Goal: Transaction & Acquisition: Register for event/course

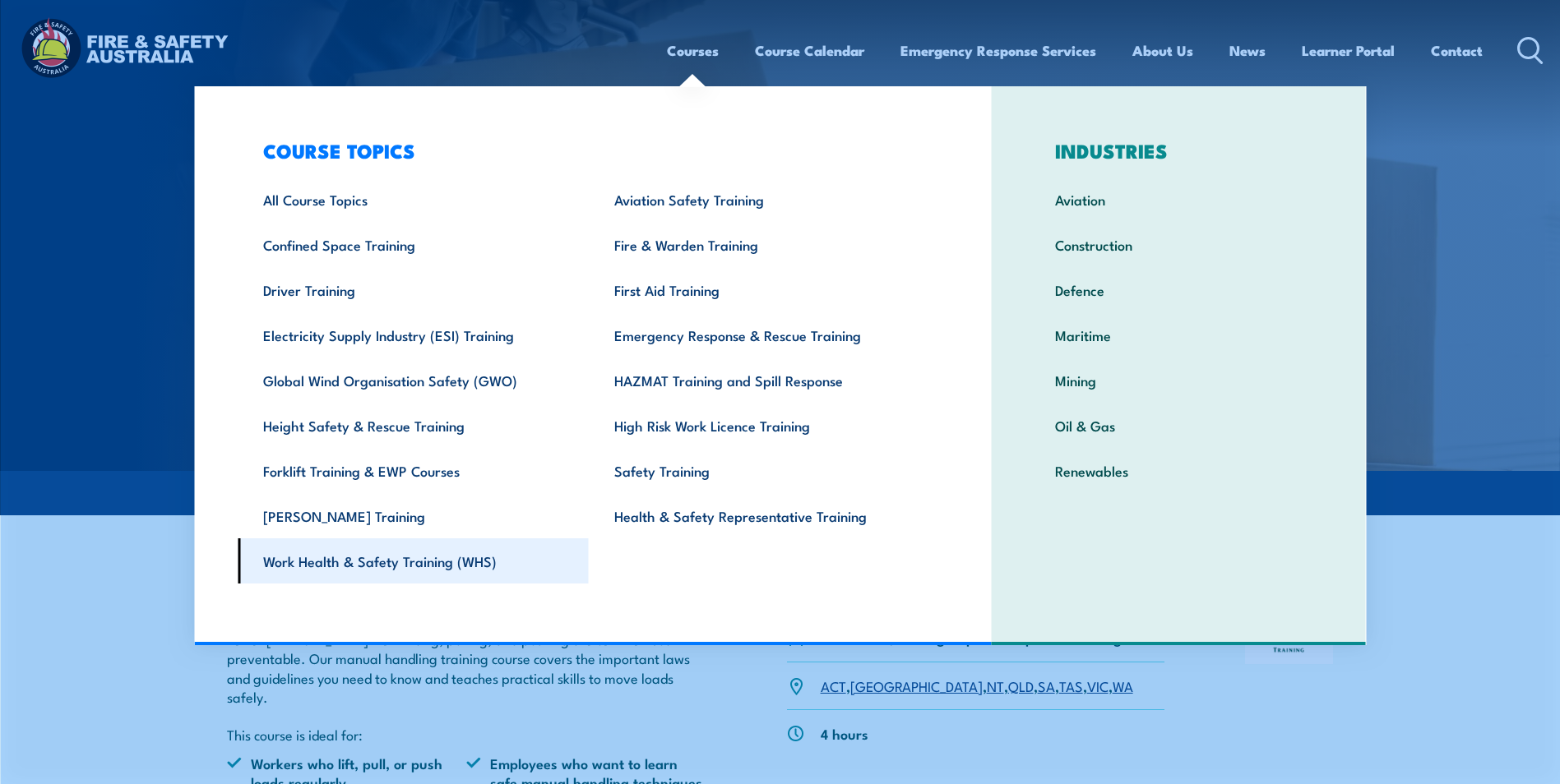
click at [442, 566] on link "Work Health & Safety Training (WHS)" at bounding box center [413, 561] width 351 height 45
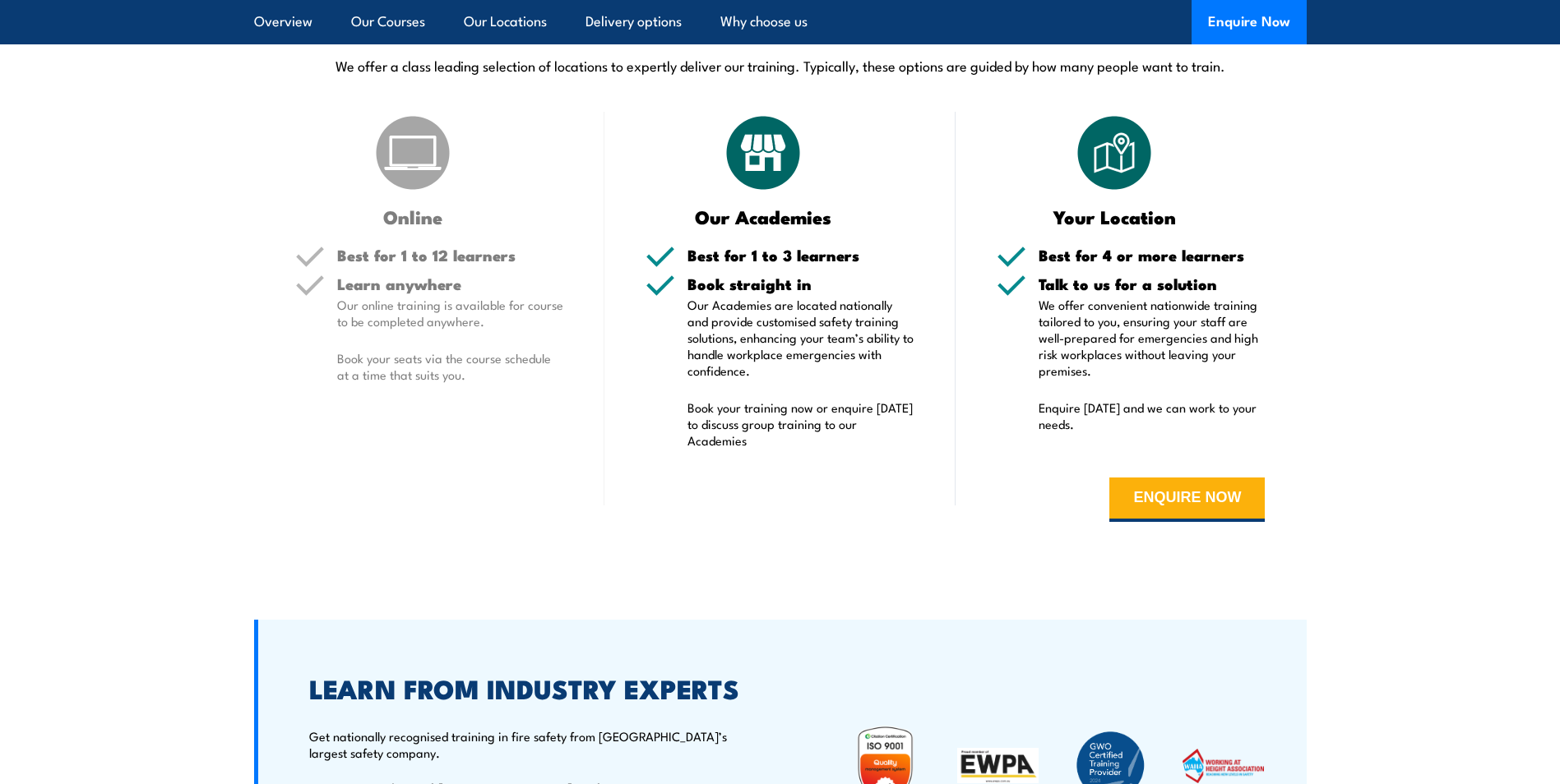
scroll to position [2713, 0]
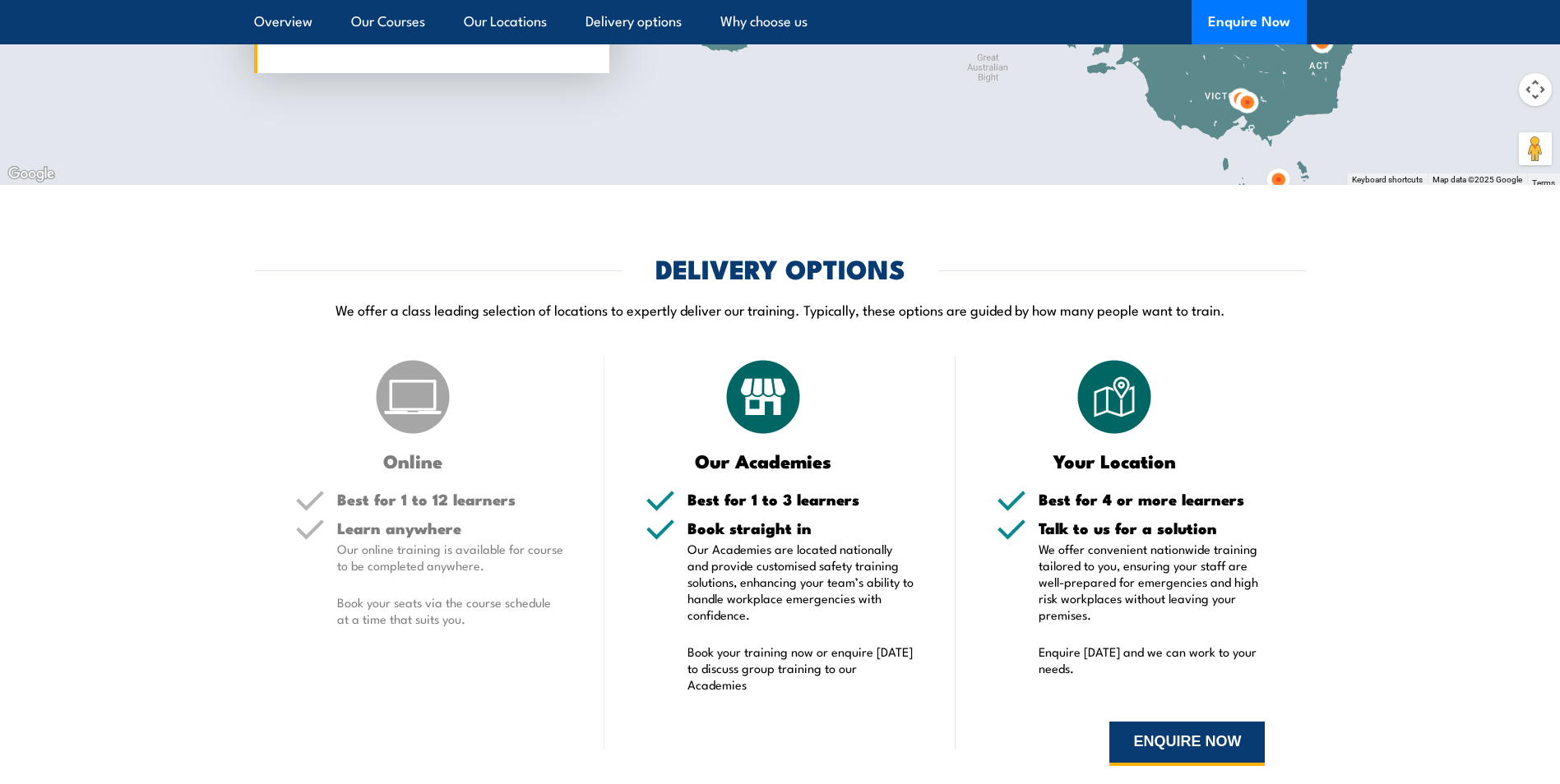
click at [1171, 722] on button "ENQUIRE NOW" at bounding box center [1187, 744] width 156 height 45
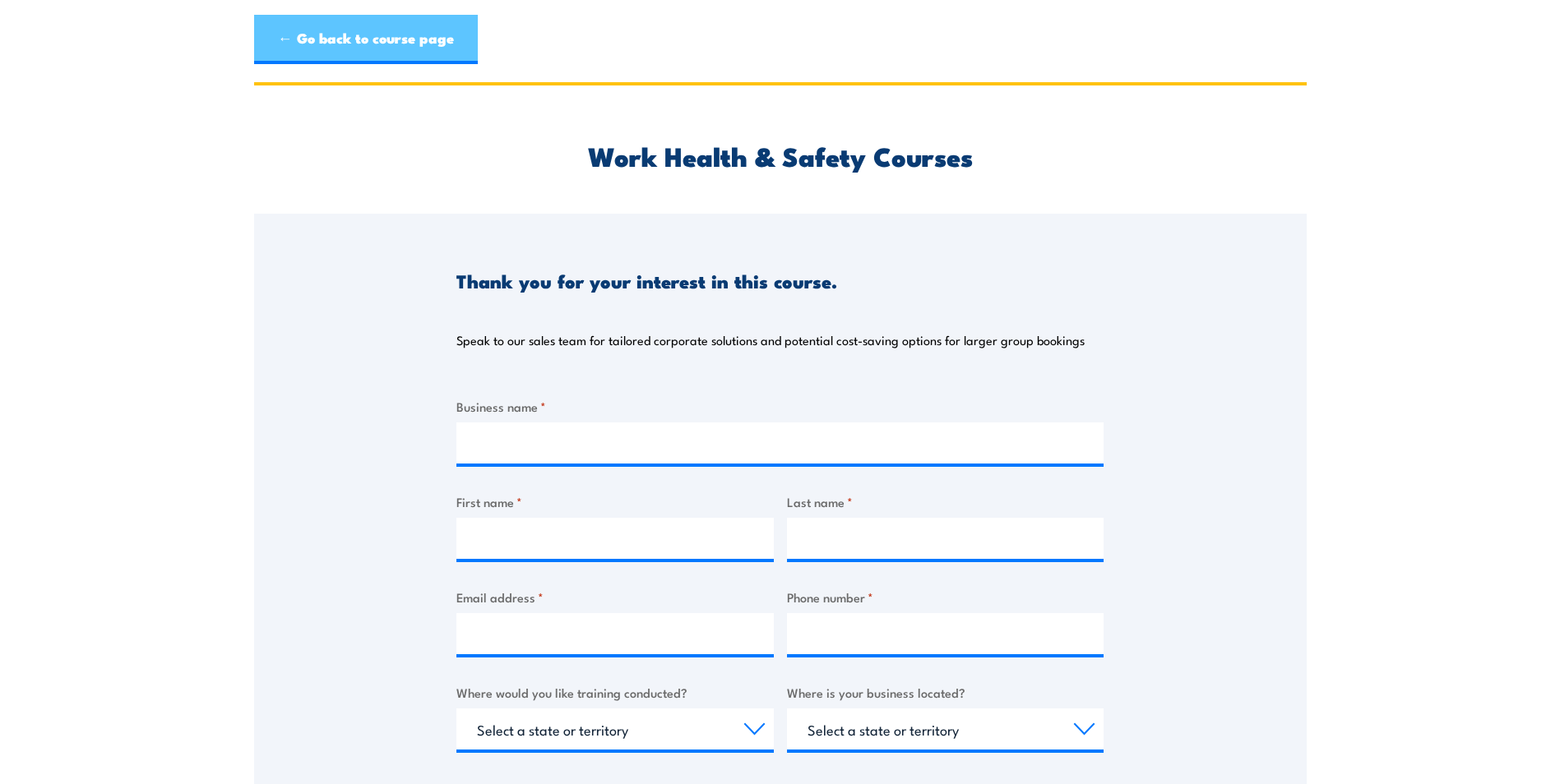
click at [284, 35] on link "← Go back to course page" at bounding box center [366, 40] width 223 height 50
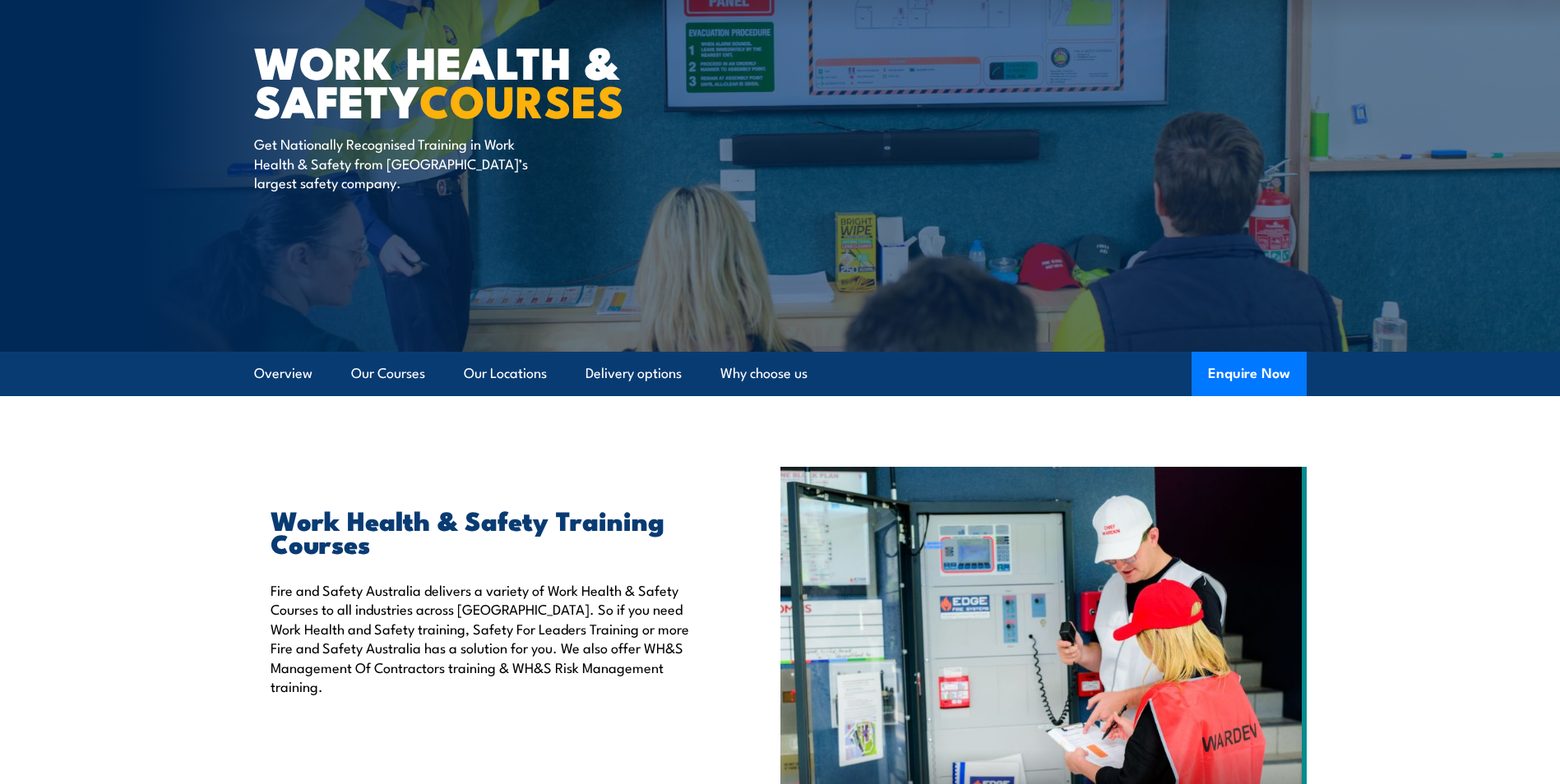
scroll to position [165, 0]
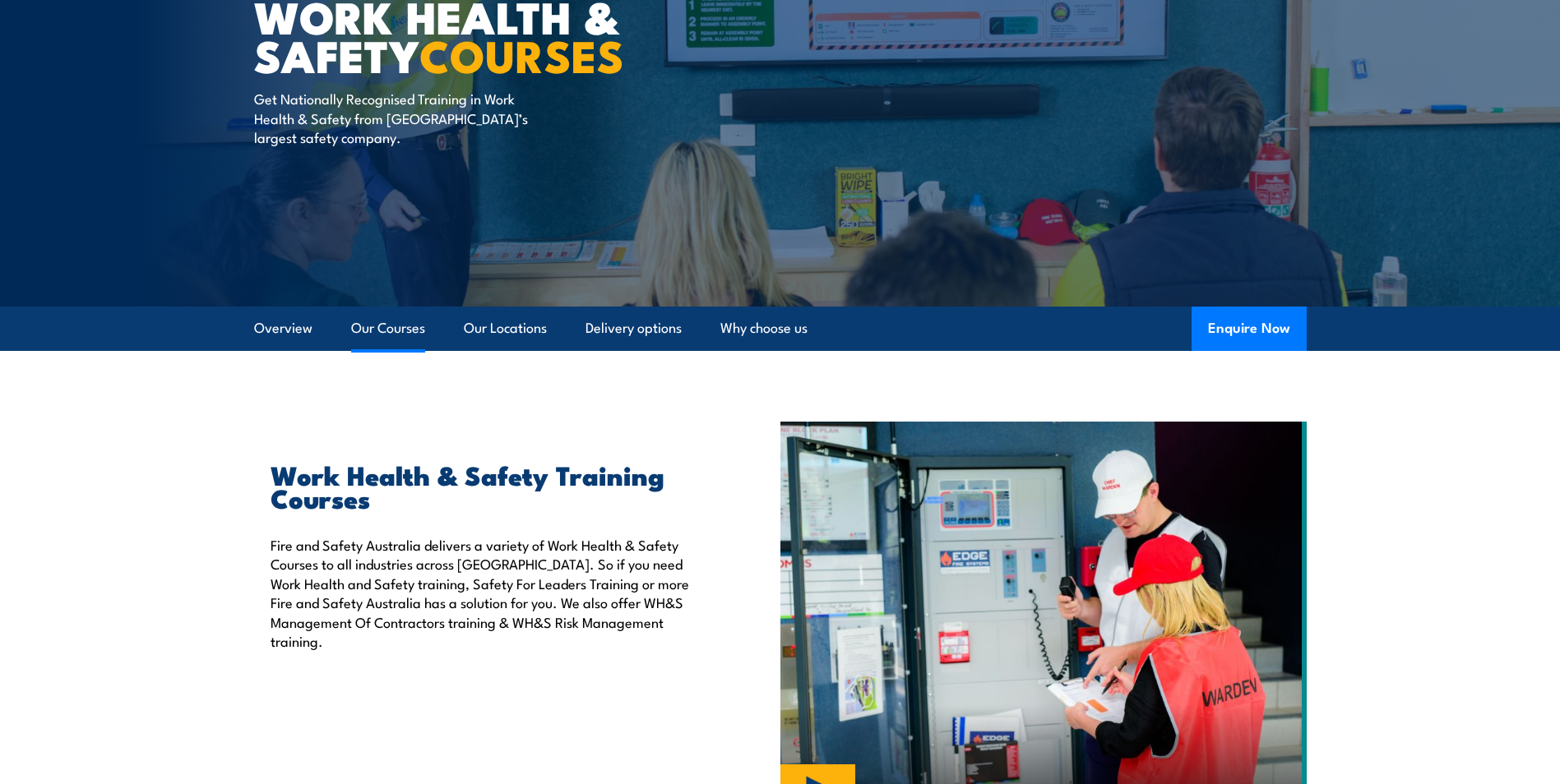
click at [425, 323] on link "Our Courses" at bounding box center [387, 328] width 74 height 44
